Goal: Task Accomplishment & Management: Manage account settings

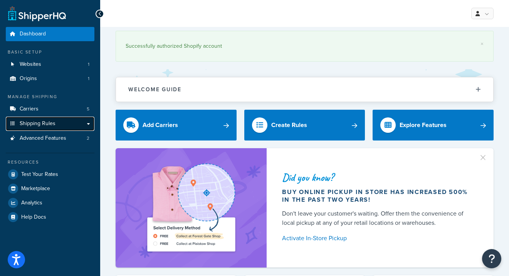
click at [67, 122] on link "Shipping Rules" at bounding box center [50, 124] width 89 height 14
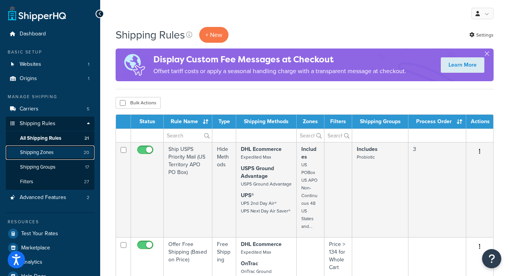
click at [59, 151] on link "Shipping Zones 20" at bounding box center [50, 153] width 89 height 14
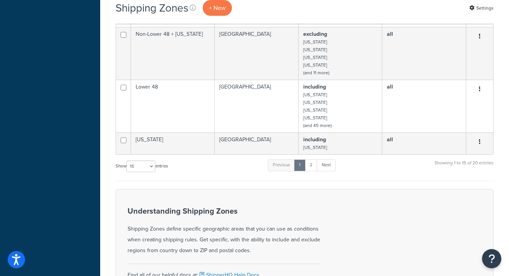
scroll to position [641, 0]
click at [154, 160] on select "10 15 25 50 100" at bounding box center [140, 166] width 29 height 12
select select "25"
click at [127, 172] on select "10 15 25 50 100" at bounding box center [140, 166] width 29 height 12
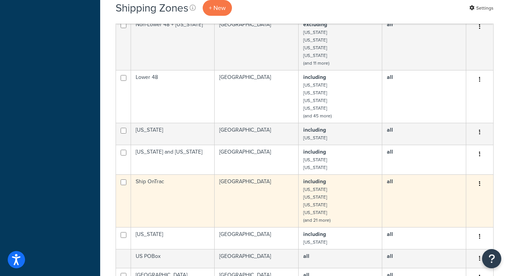
scroll to position [651, 0]
click at [338, 175] on td "including Arkansas Connecticut Florida Georgia (and 21 more)" at bounding box center [341, 200] width 84 height 53
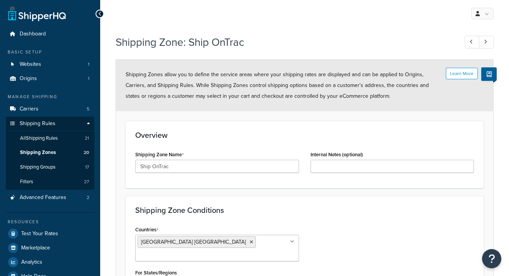
select select "including"
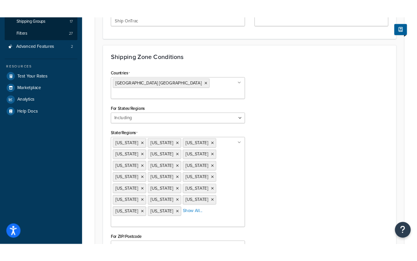
scroll to position [218, 0]
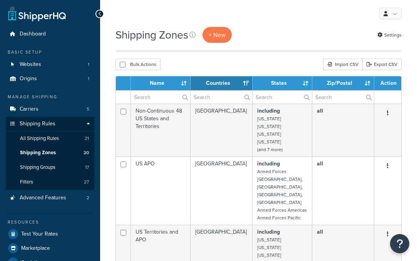
select select "25"
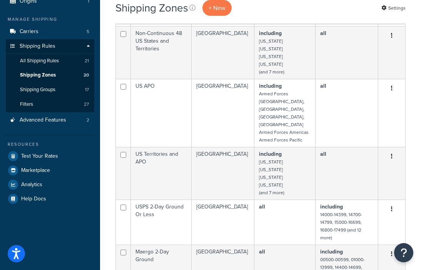
scroll to position [69, 0]
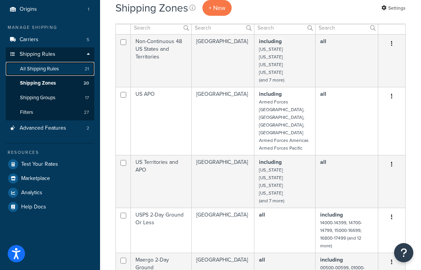
click at [62, 68] on link "All Shipping Rules 21" at bounding box center [50, 69] width 89 height 14
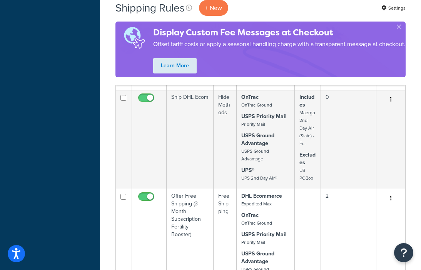
scroll to position [859, 0]
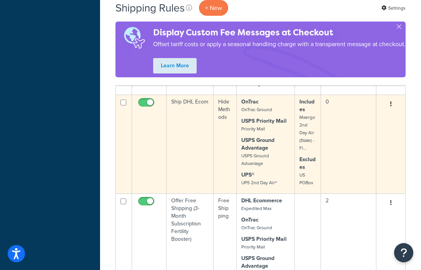
click at [306, 165] on td "Includes Maergo 2nd Day Air (State) - Fi... Excludes US POBox" at bounding box center [308, 144] width 26 height 99
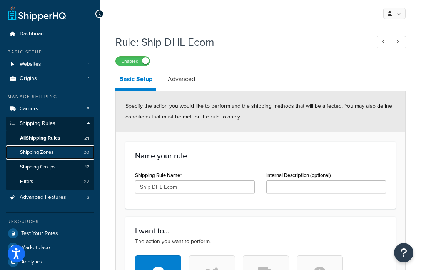
click at [51, 155] on span "Shipping Zones" at bounding box center [37, 152] width 34 height 7
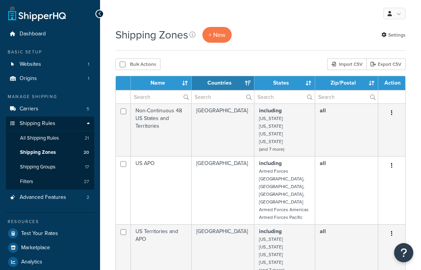
select select "15"
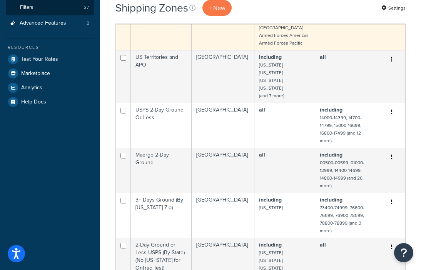
scroll to position [358, 0]
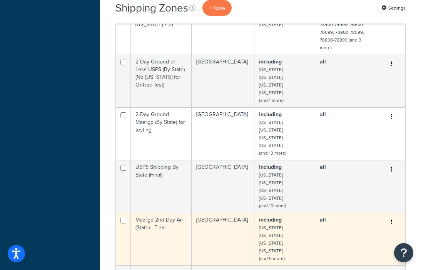
click at [300, 236] on td "including Arizona California Idaho Montana (and 5 more)" at bounding box center [285, 239] width 61 height 53
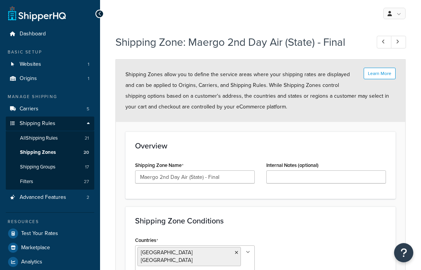
select select "including"
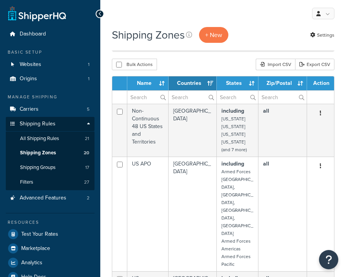
select select "15"
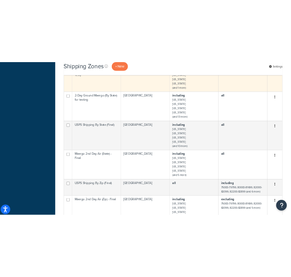
scroll to position [350, 0]
